Goal: Transaction & Acquisition: Purchase product/service

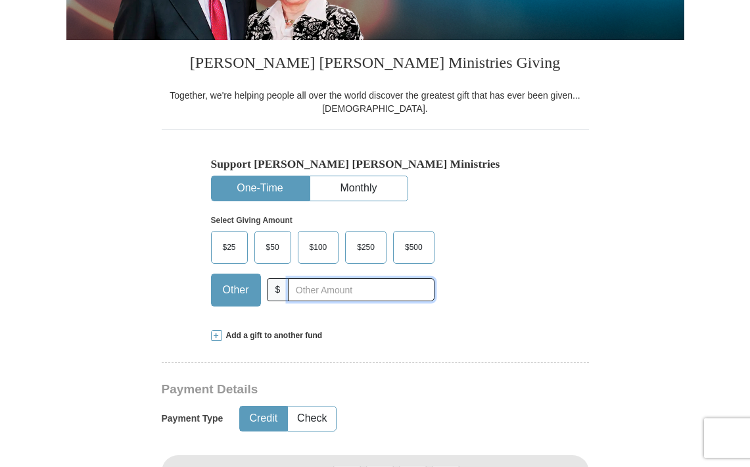
click at [399, 289] on input "text" at bounding box center [361, 289] width 146 height 23
type input "26.00"
click at [268, 418] on button "Credit" at bounding box center [263, 418] width 47 height 24
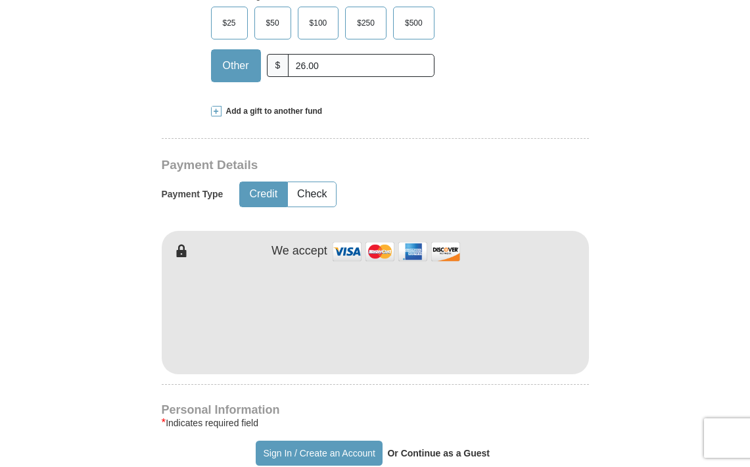
scroll to position [482, 0]
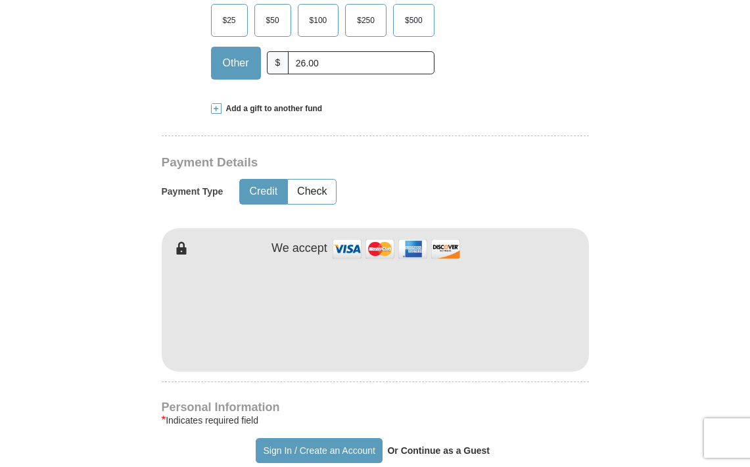
click at [413, 409] on h4 "Personal Information" at bounding box center [375, 407] width 427 height 11
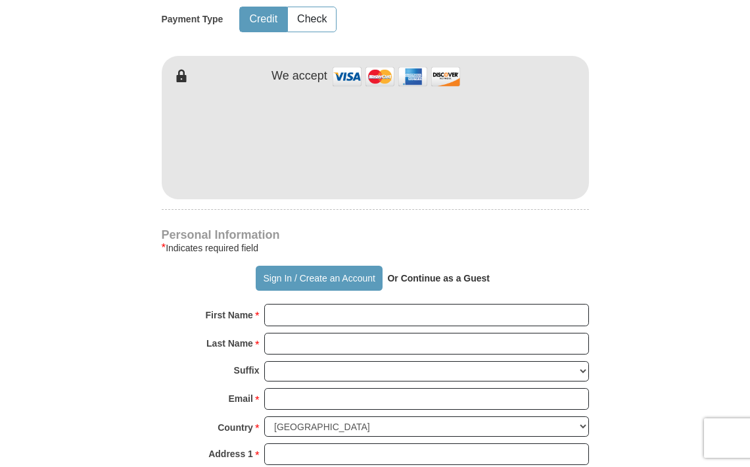
scroll to position [657, 0]
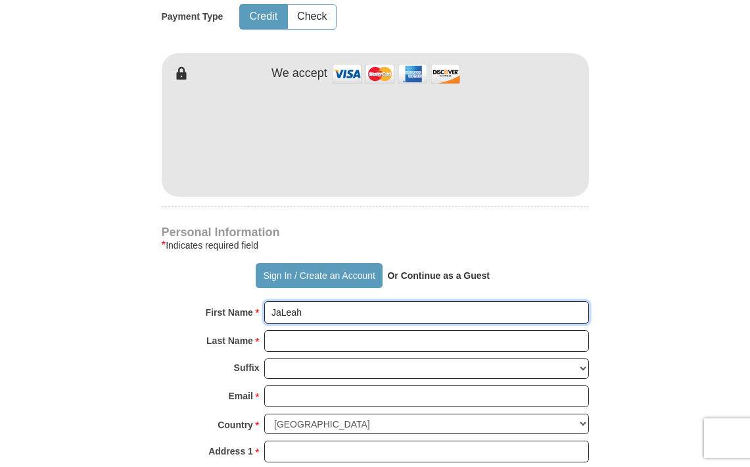
type input "JaLeah"
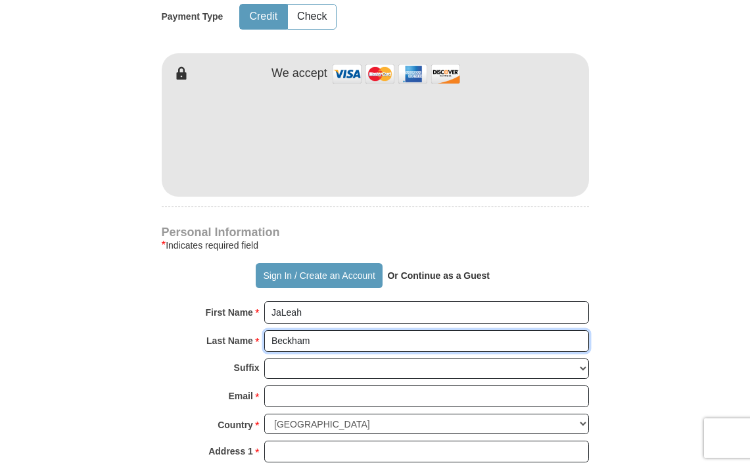
type input "Beckham"
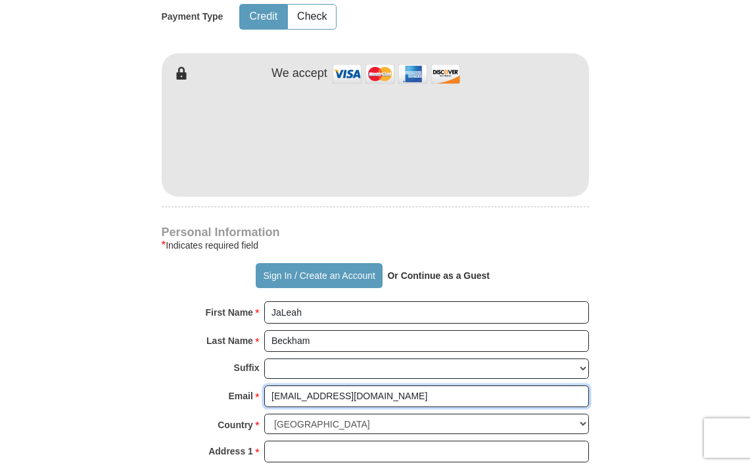
type input "[EMAIL_ADDRESS][DOMAIN_NAME]"
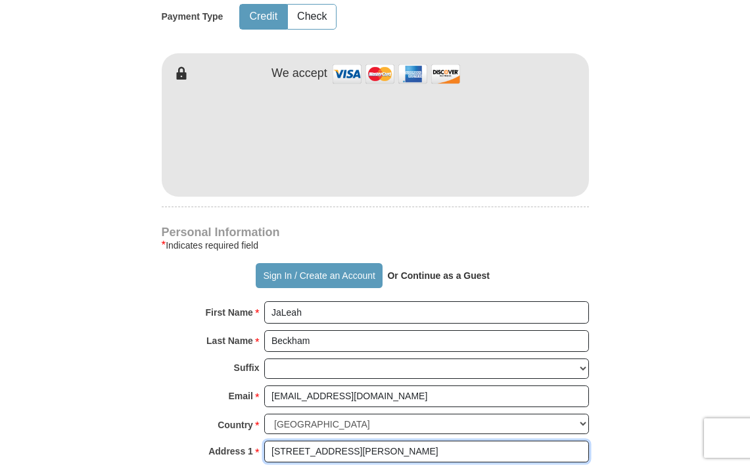
type input "[STREET_ADDRESS][PERSON_NAME]"
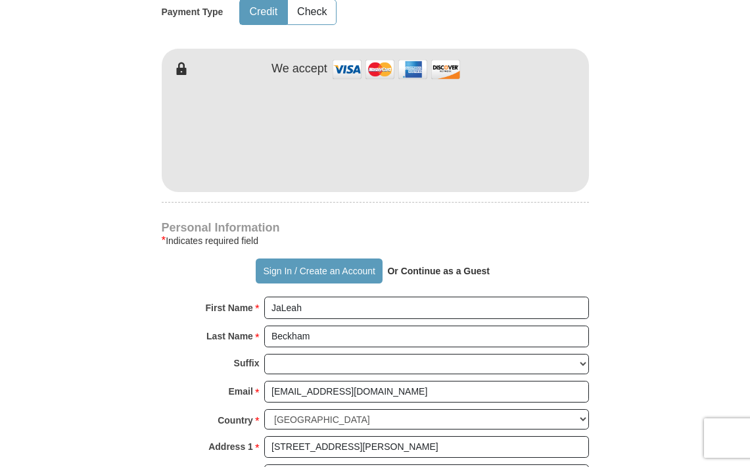
scroll to position [919, 0]
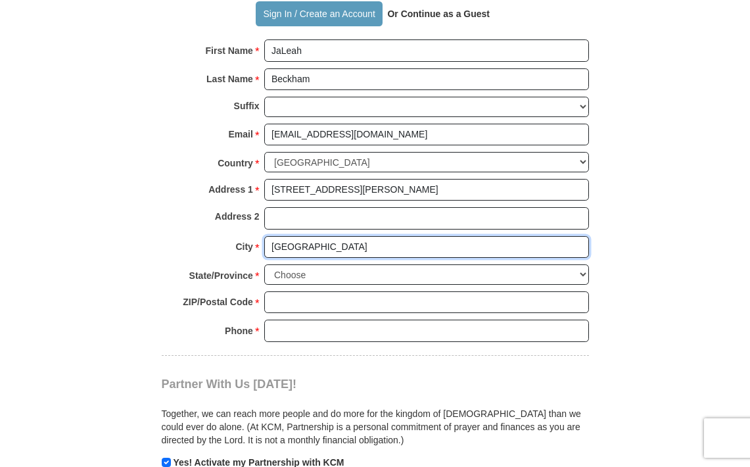
type input "[GEOGRAPHIC_DATA]"
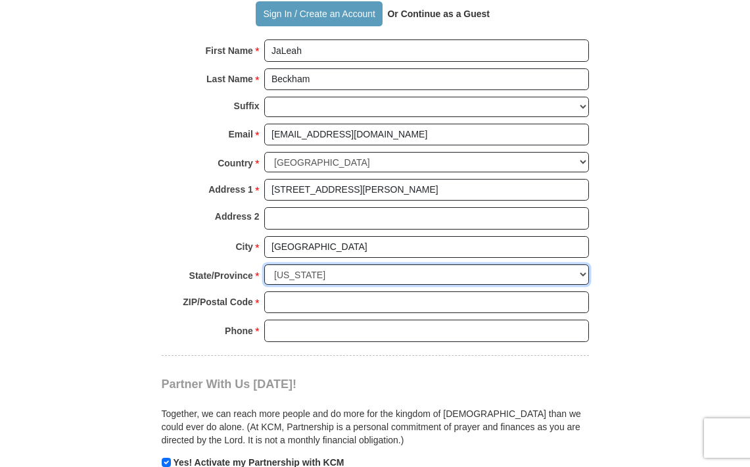
select select "[GEOGRAPHIC_DATA]"
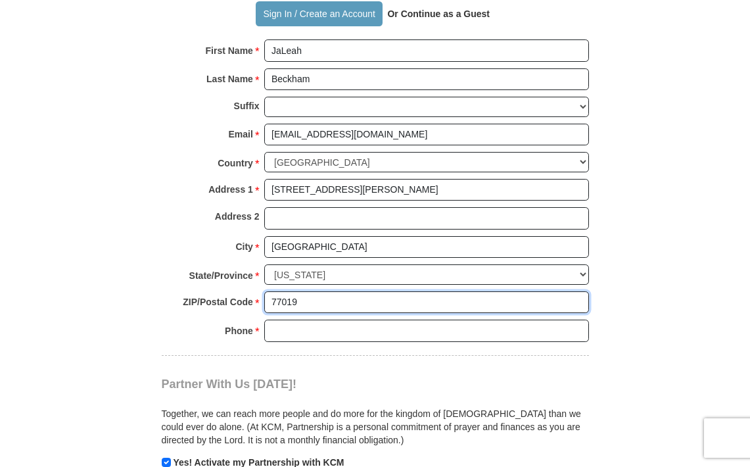
type input "77019"
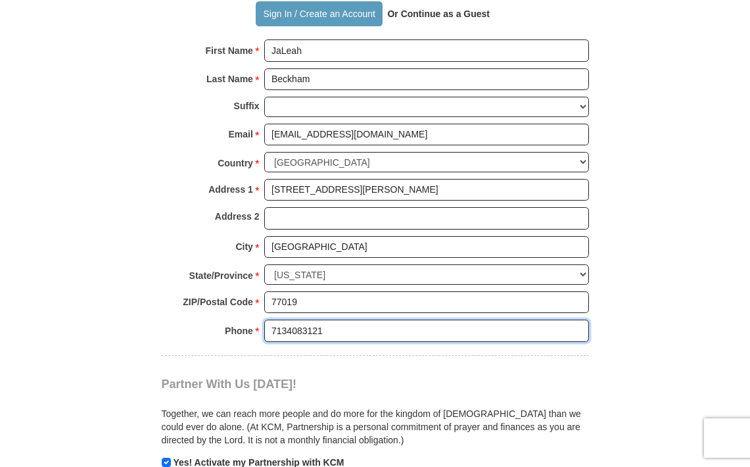
type input "7134083121"
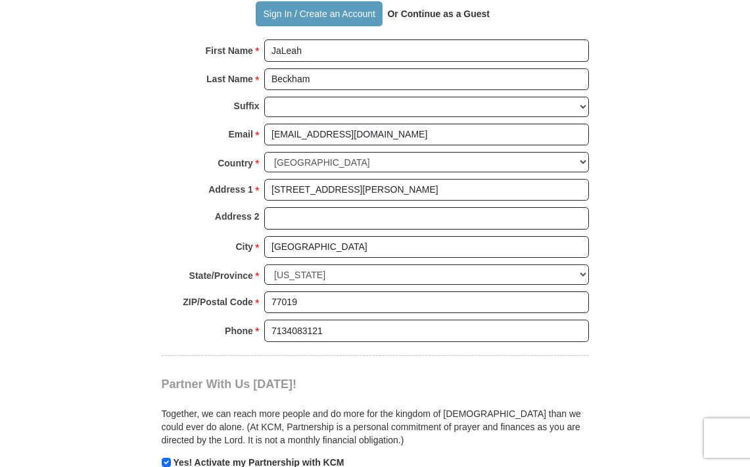
click at [445, 363] on div "Partner With Us [DATE]! Together, we can reach more people and do more for the …" at bounding box center [375, 412] width 427 height 113
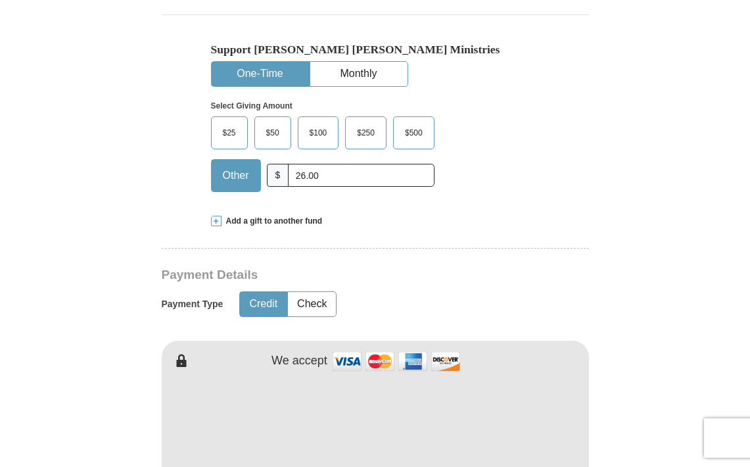
scroll to position [371, 0]
click at [218, 220] on span at bounding box center [216, 220] width 11 height 11
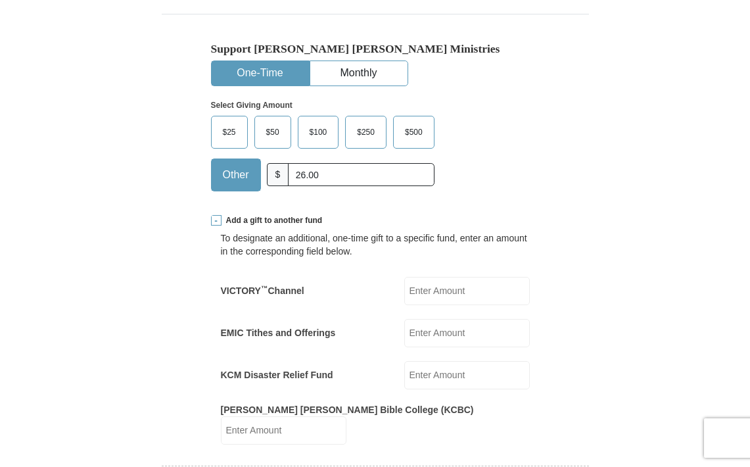
click at [471, 373] on input "KCM Disaster Relief Fund" at bounding box center [467, 375] width 126 height 28
type input "26.00"
click at [350, 174] on input "26.00" at bounding box center [361, 174] width 146 height 23
type input "2"
click at [482, 379] on input "26.00" at bounding box center [467, 375] width 126 height 28
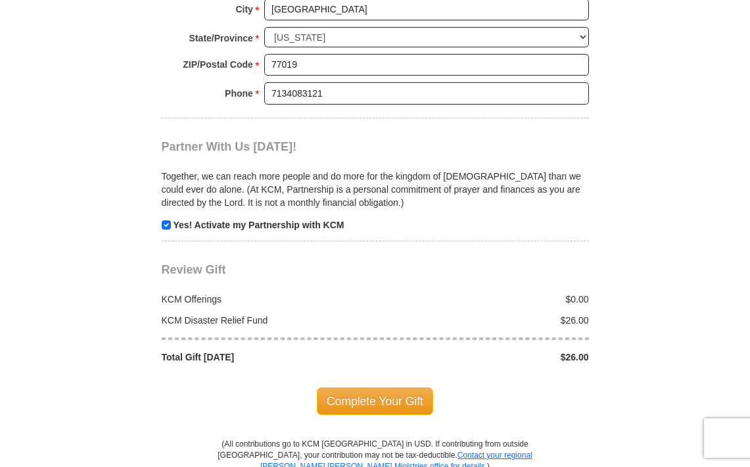
scroll to position [1410, 0]
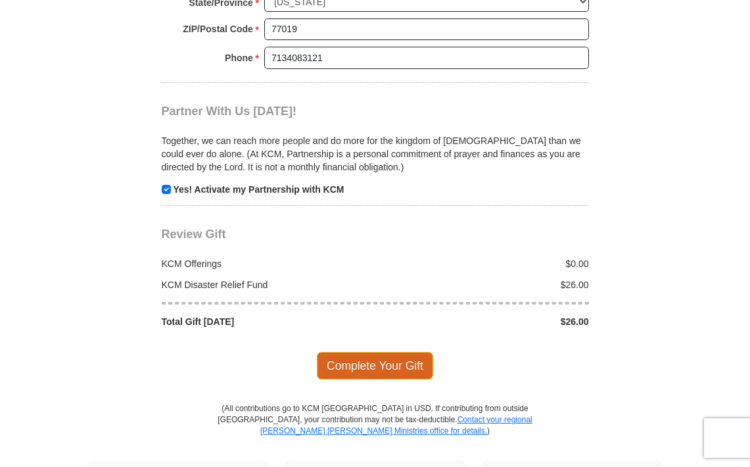
click at [385, 352] on span "Complete Your Gift" at bounding box center [375, 366] width 116 height 28
